Goal: Task Accomplishment & Management: Manage account settings

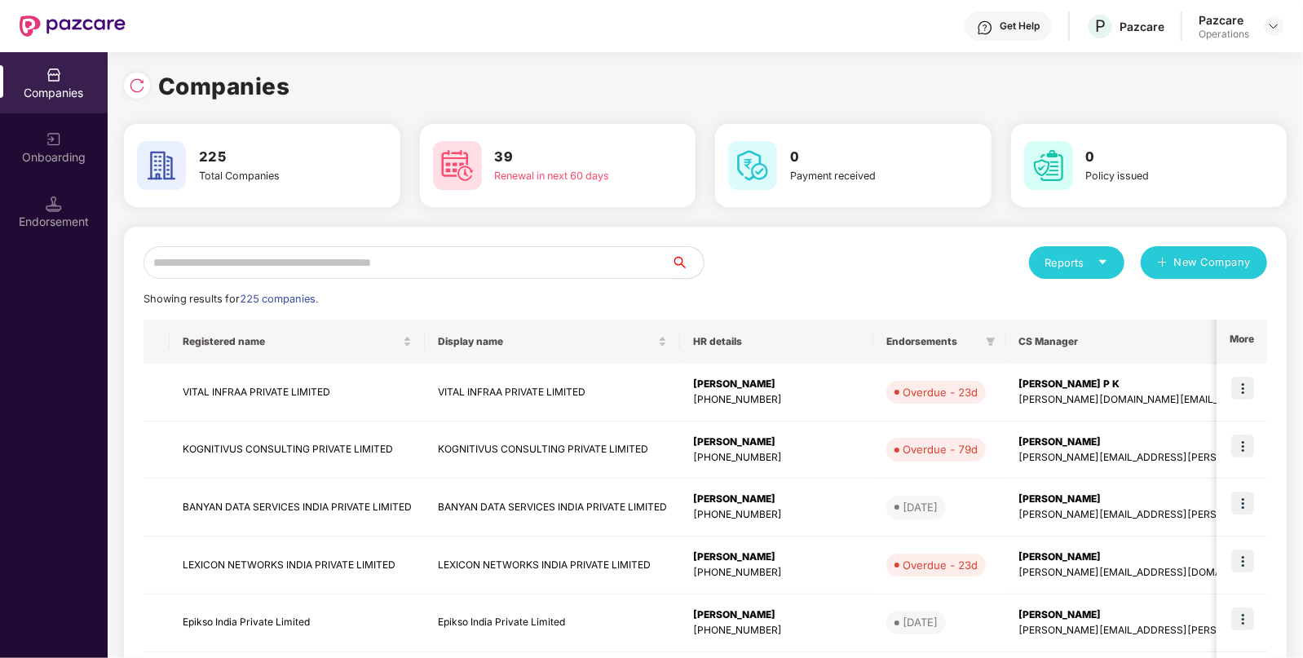
click at [396, 260] on input "text" at bounding box center [406, 262] width 527 height 33
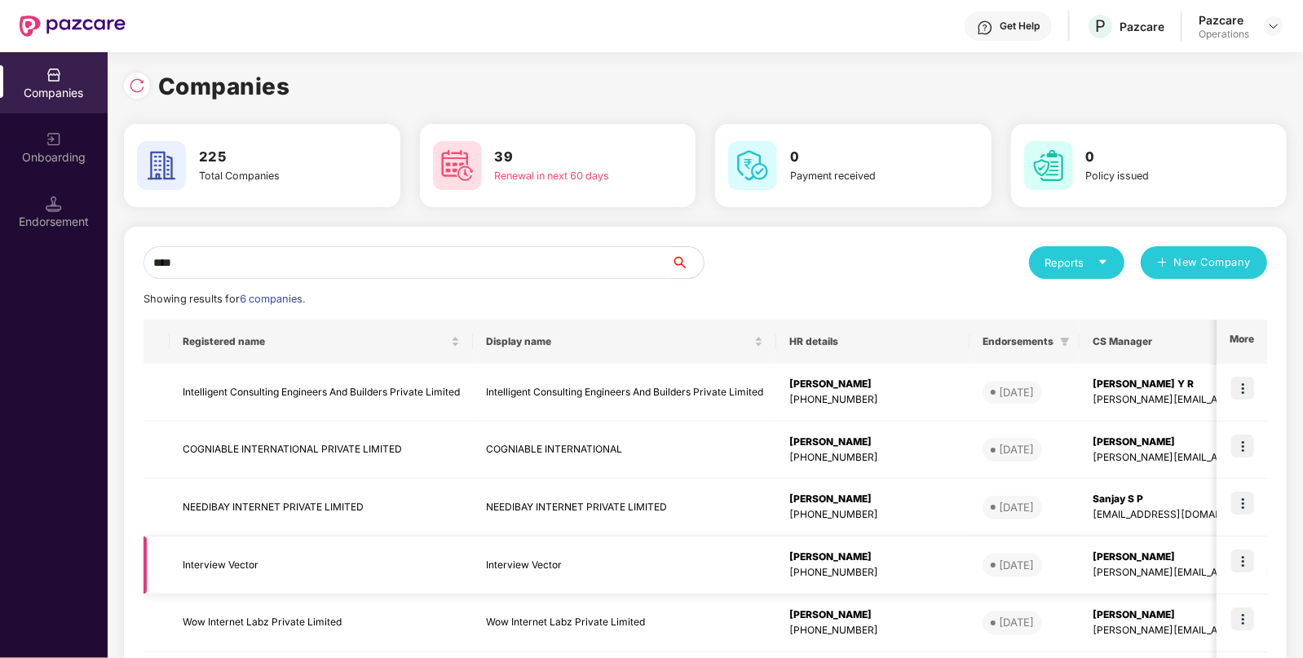
type input "****"
click at [210, 567] on td "Interview Vector" at bounding box center [321, 565] width 303 height 58
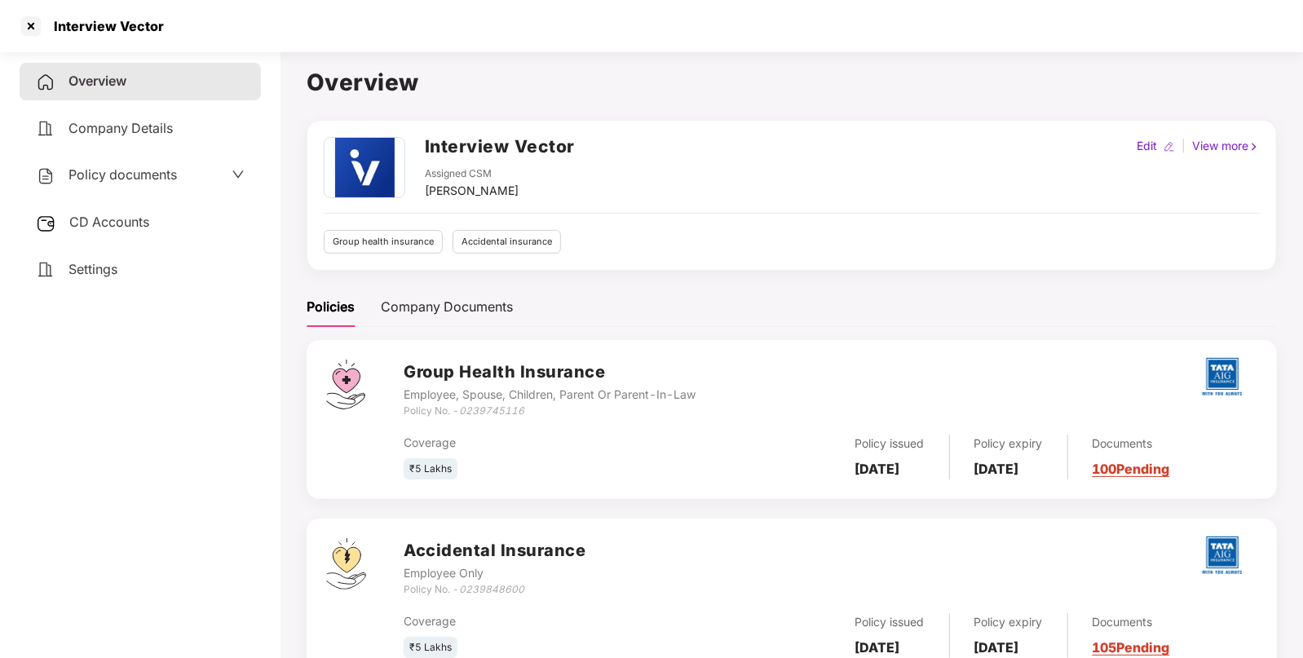
scroll to position [57, 0]
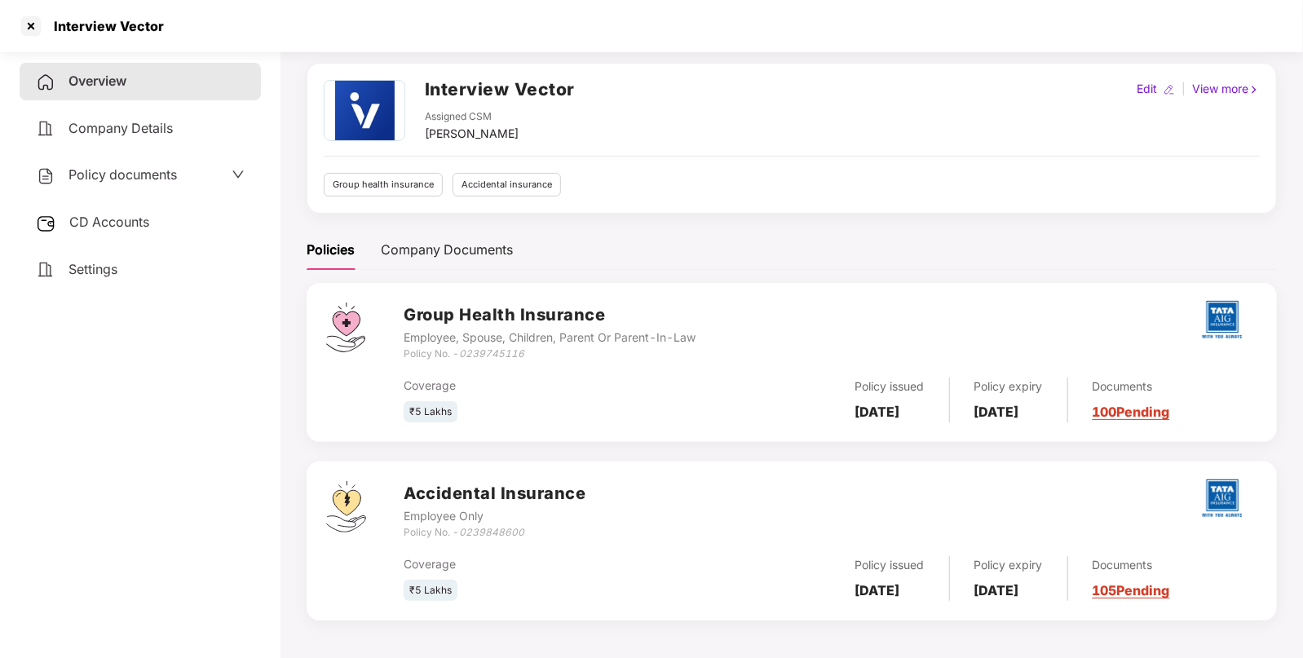
click at [143, 174] on span "Policy documents" at bounding box center [122, 174] width 108 height 16
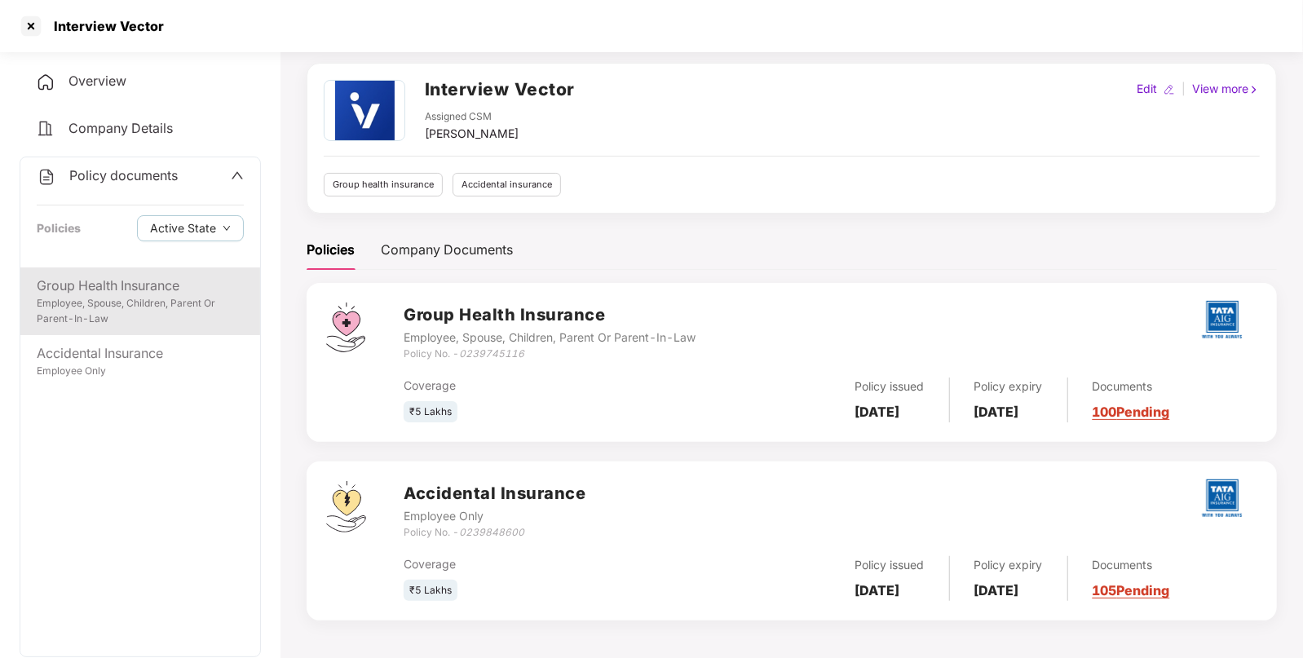
click at [81, 302] on div "Employee, Spouse, Children, Parent Or Parent-In-Law" at bounding box center [140, 311] width 207 height 31
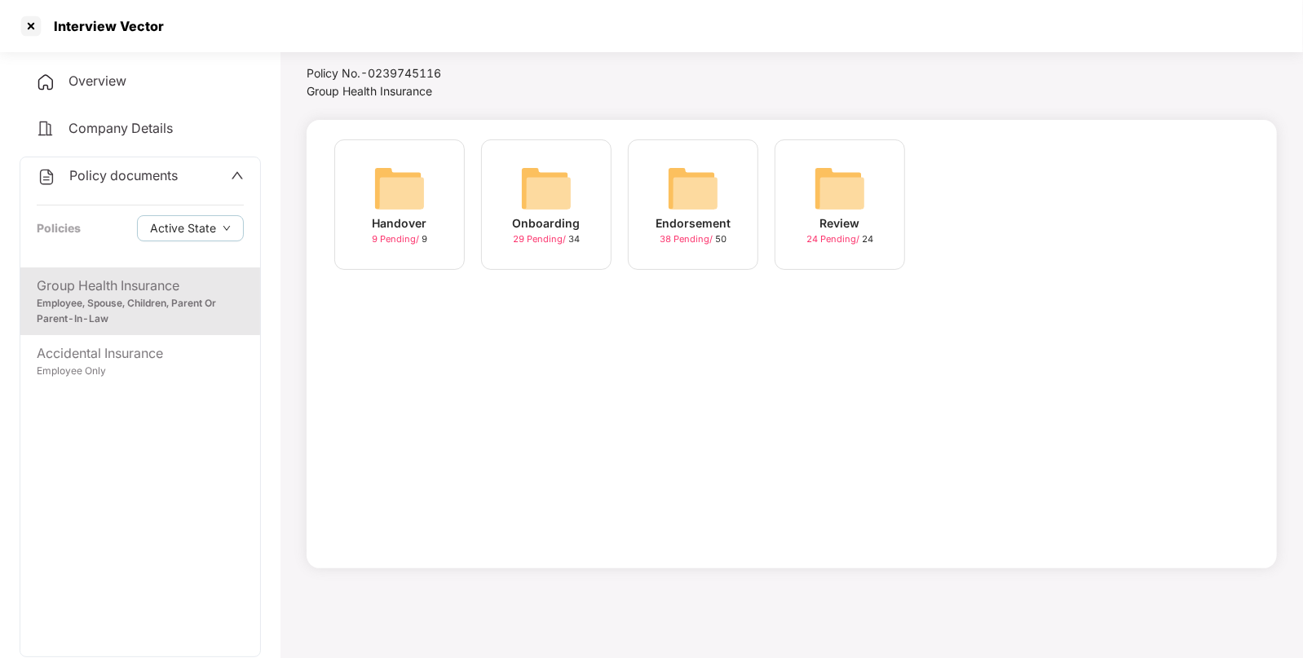
click at [707, 182] on img at bounding box center [693, 188] width 52 height 52
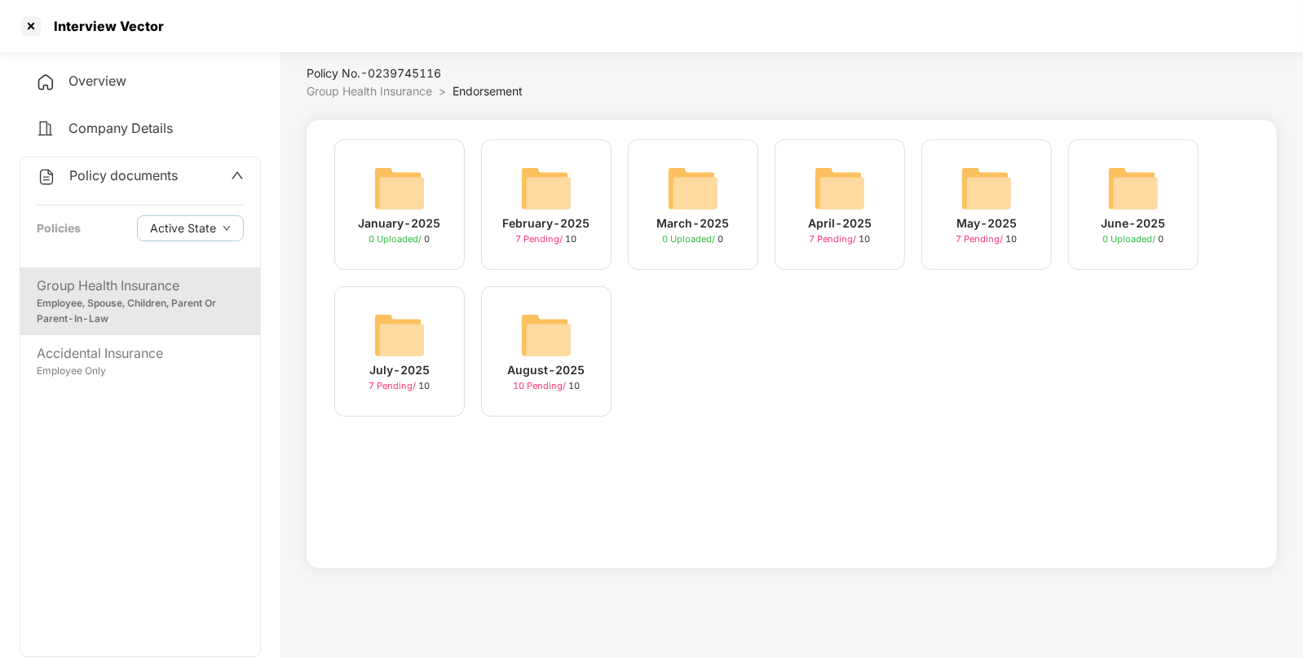
click at [562, 325] on img at bounding box center [546, 335] width 52 height 52
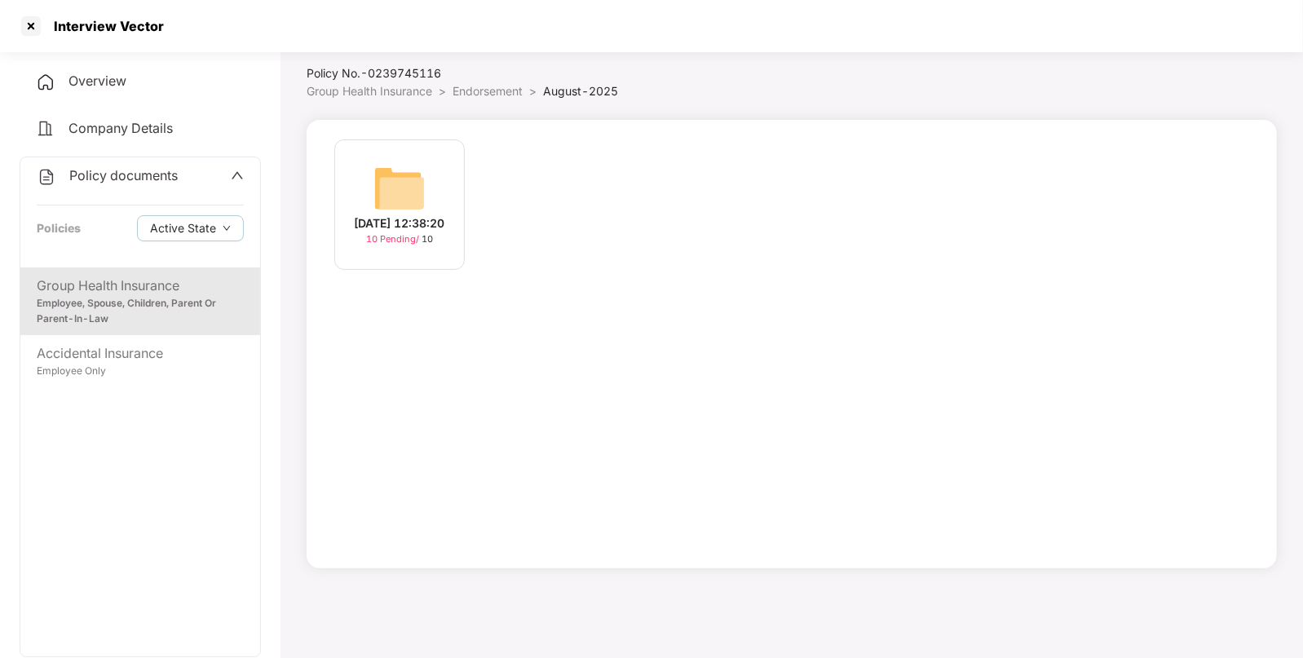
click at [393, 143] on div "[DATE] 12:38:20 10 Pending / 10" at bounding box center [399, 204] width 130 height 130
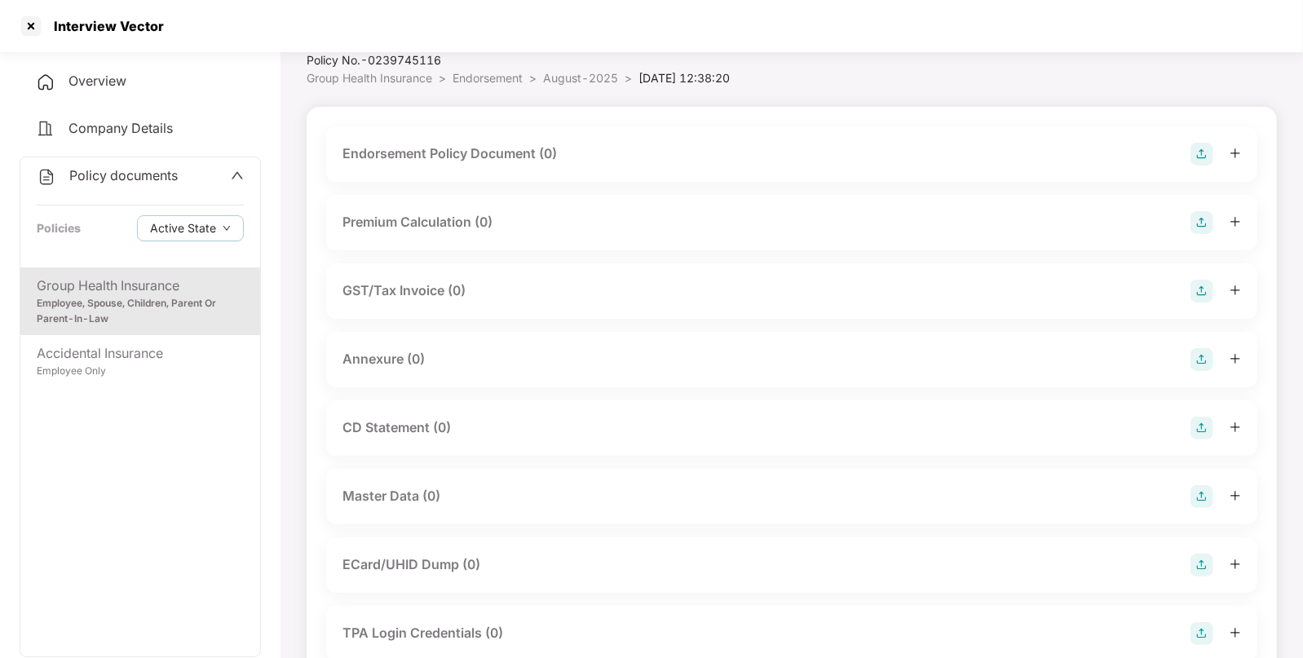
click at [1198, 150] on img at bounding box center [1201, 154] width 23 height 23
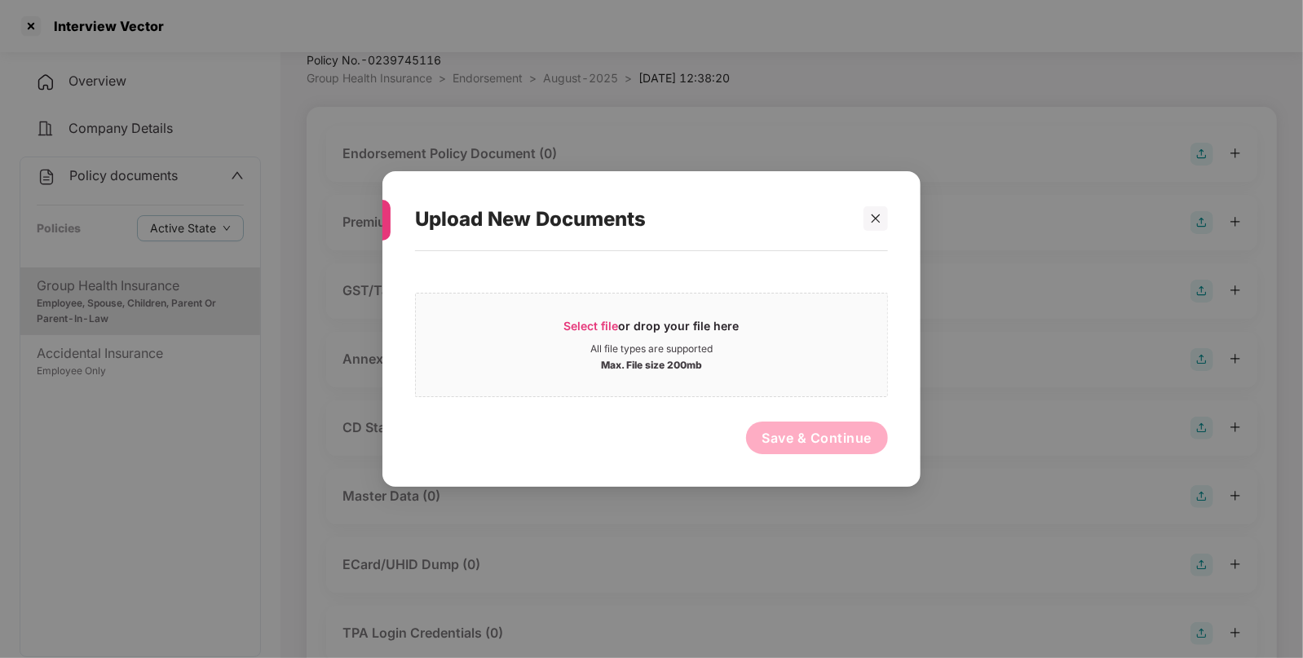
click at [1064, 254] on div "Upload New Documents Select file or drop your file here All file types are supp…" at bounding box center [651, 329] width 1303 height 658
